Goal: Navigation & Orientation: Find specific page/section

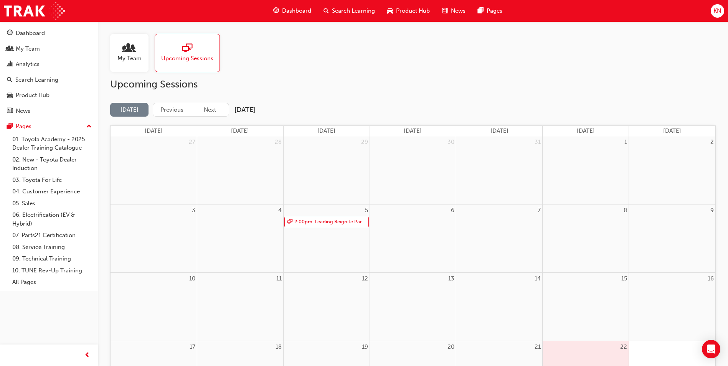
scroll to position [192, 0]
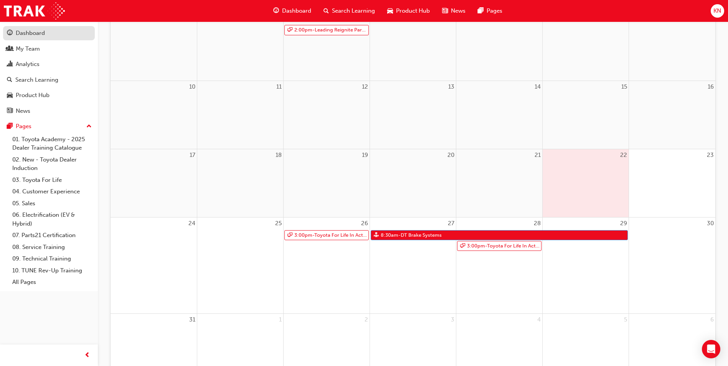
click at [48, 36] on div "Dashboard" at bounding box center [49, 33] width 84 height 10
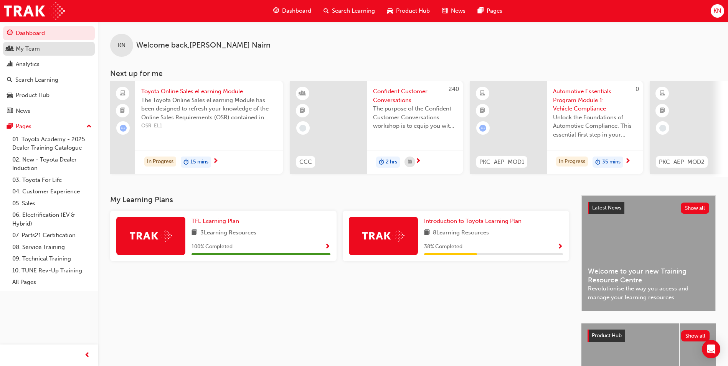
click at [47, 51] on div "My Team" at bounding box center [49, 49] width 84 height 10
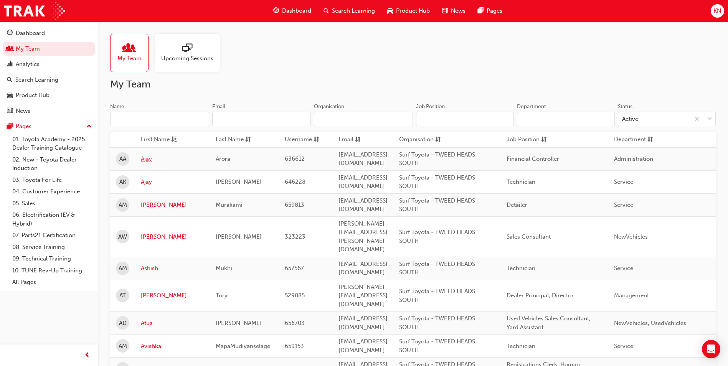
click at [145, 158] on link "Ajay" at bounding box center [172, 159] width 63 height 9
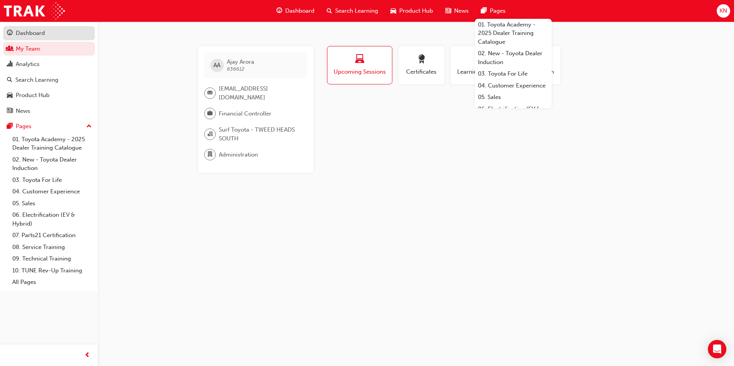
click at [41, 37] on div "Dashboard" at bounding box center [30, 33] width 29 height 9
